Goal: Browse casually: Explore the website without a specific task or goal

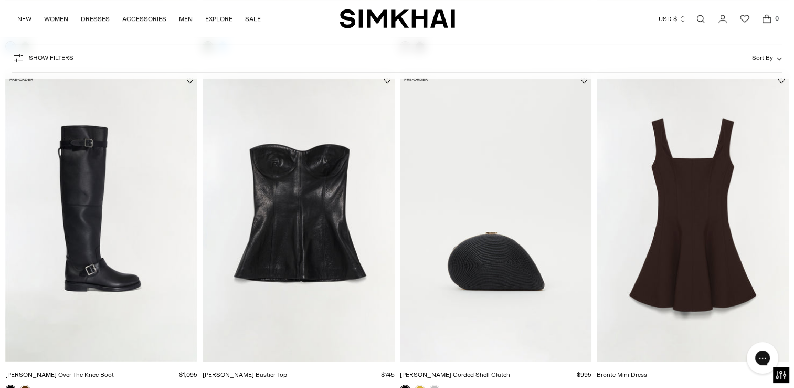
scroll to position [420, 0]
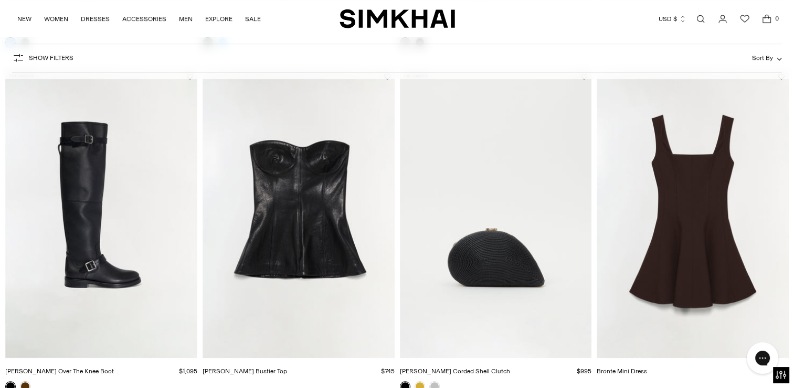
click at [0, 0] on img "Tyla Leather Bustier Top" at bounding box center [0, 0] width 0 height 0
click at [0, 0] on img "Bridget Corded Shell Clutch" at bounding box center [0, 0] width 0 height 0
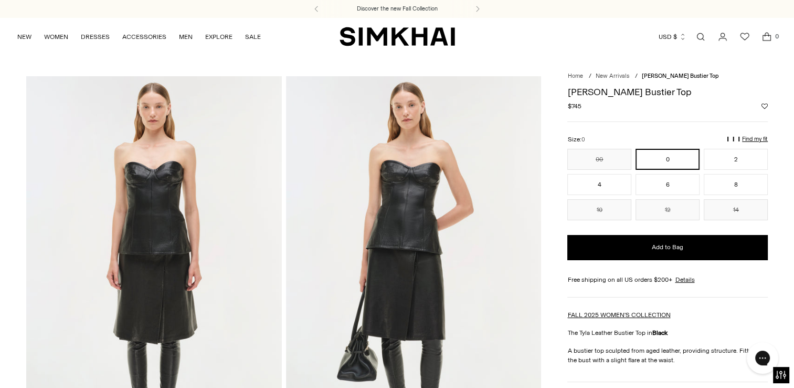
click at [399, 215] on img at bounding box center [414, 267] width 256 height 383
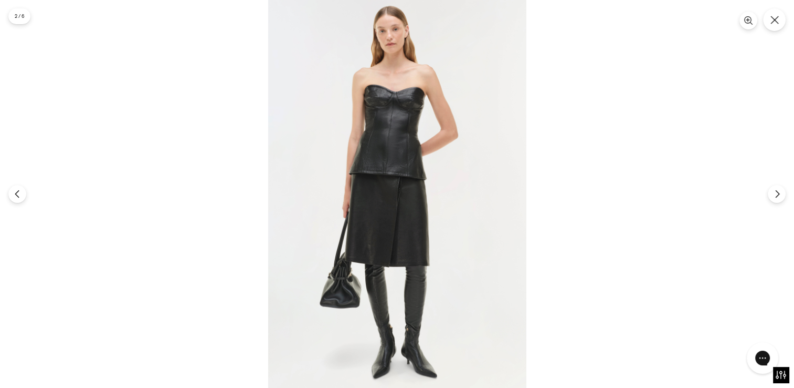
click at [397, 134] on img at bounding box center [397, 194] width 258 height 388
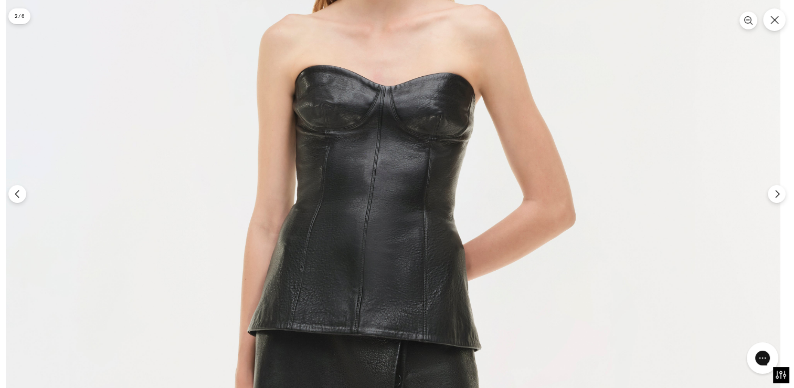
click at [379, 222] on img at bounding box center [393, 392] width 775 height 1163
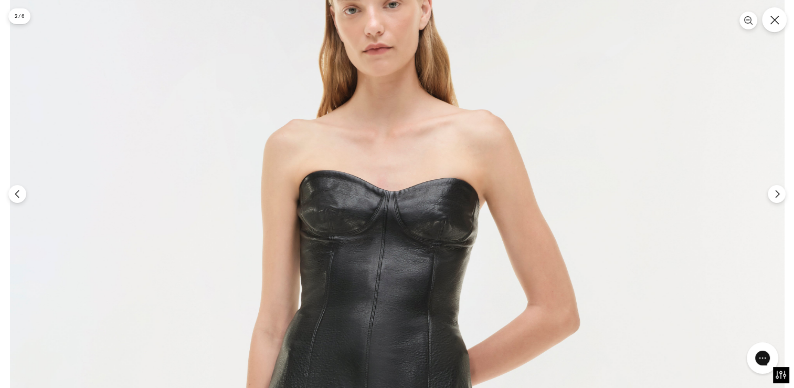
click at [780, 24] on button "Close" at bounding box center [774, 19] width 25 height 25
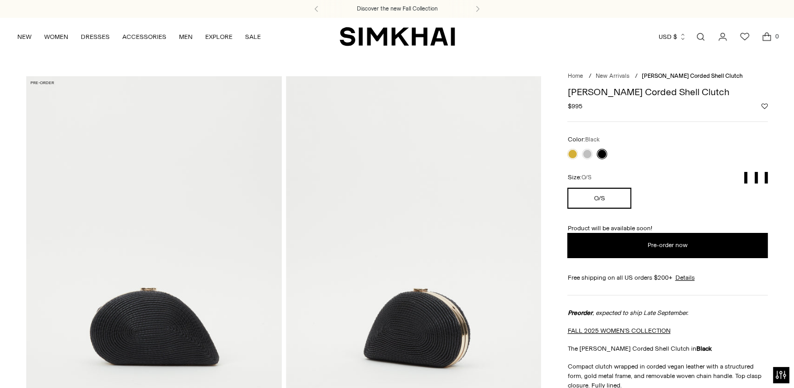
click at [405, 310] on img at bounding box center [414, 267] width 256 height 383
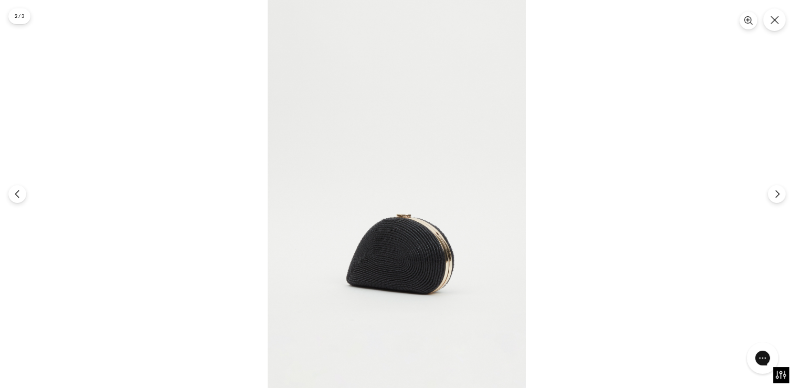
click at [402, 233] on img at bounding box center [397, 194] width 258 height 388
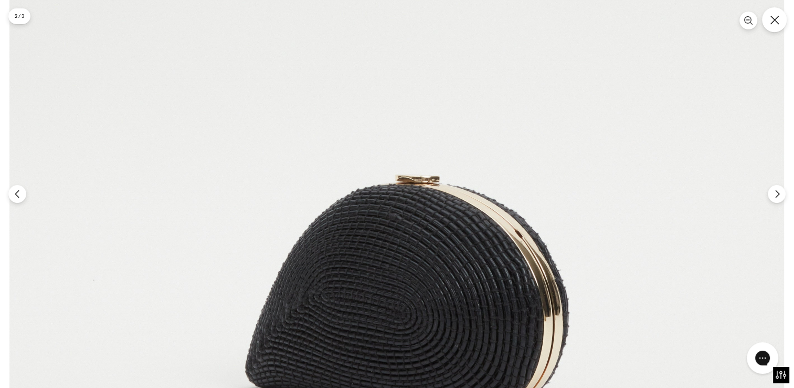
click at [776, 15] on icon "Close" at bounding box center [774, 19] width 9 height 9
